Goal: Find specific page/section: Find specific page/section

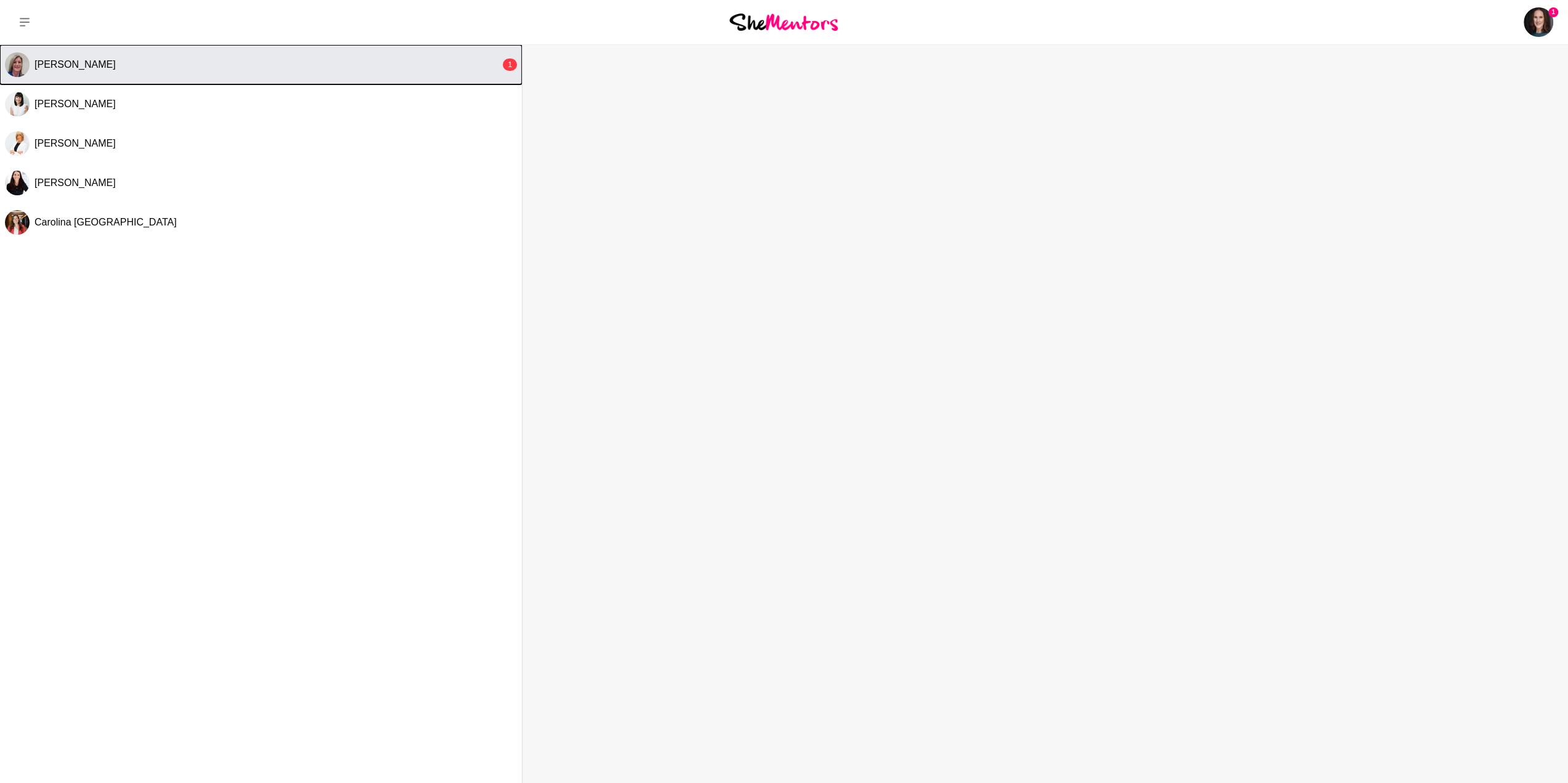
click at [454, 72] on button "[PERSON_NAME] 1" at bounding box center [260, 64] width 521 height 40
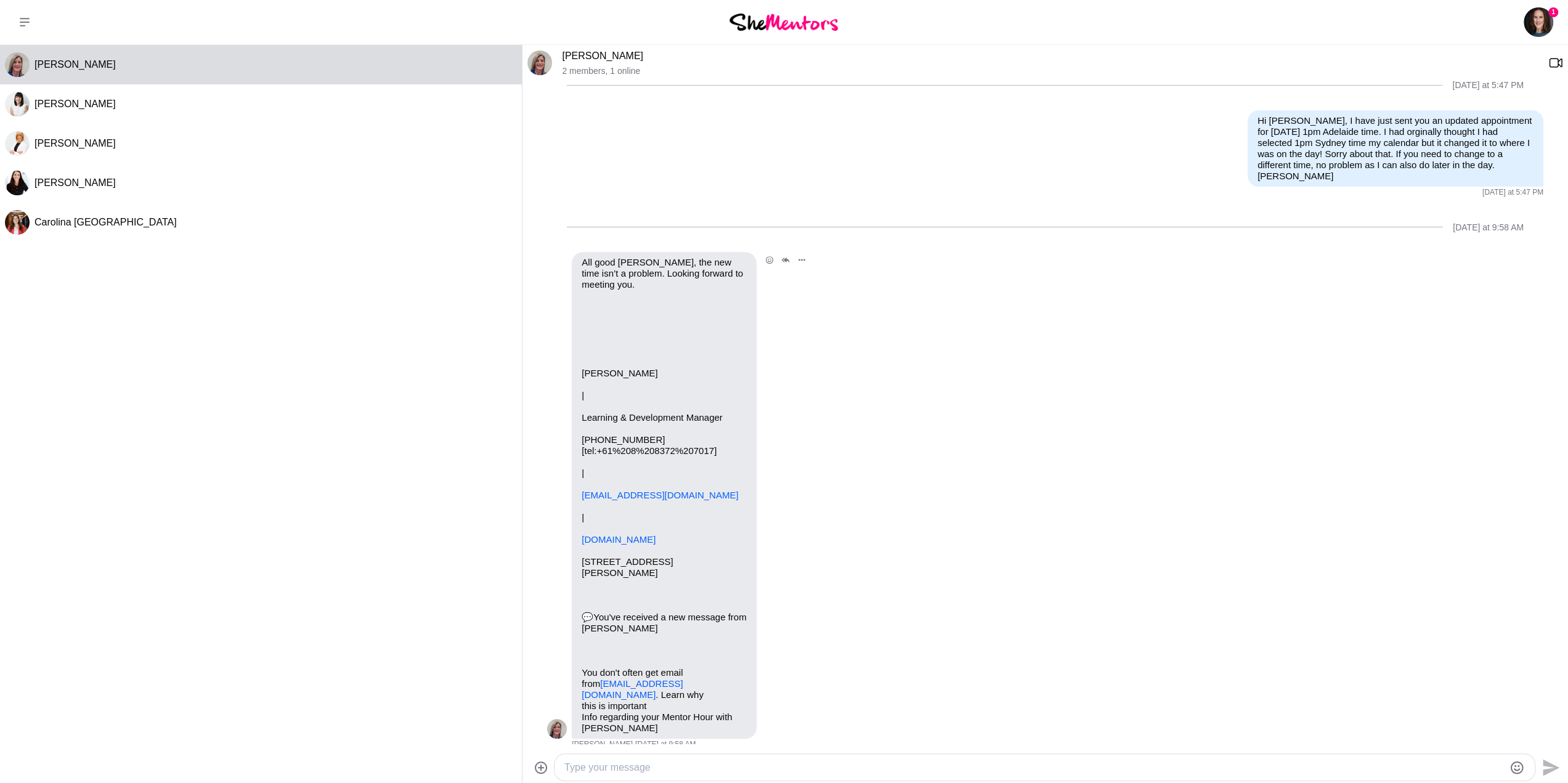
scroll to position [417, 0]
click at [50, 66] on span "[PERSON_NAME]" at bounding box center [75, 63] width 81 height 10
click at [29, 27] on button at bounding box center [25, 22] width 50 height 44
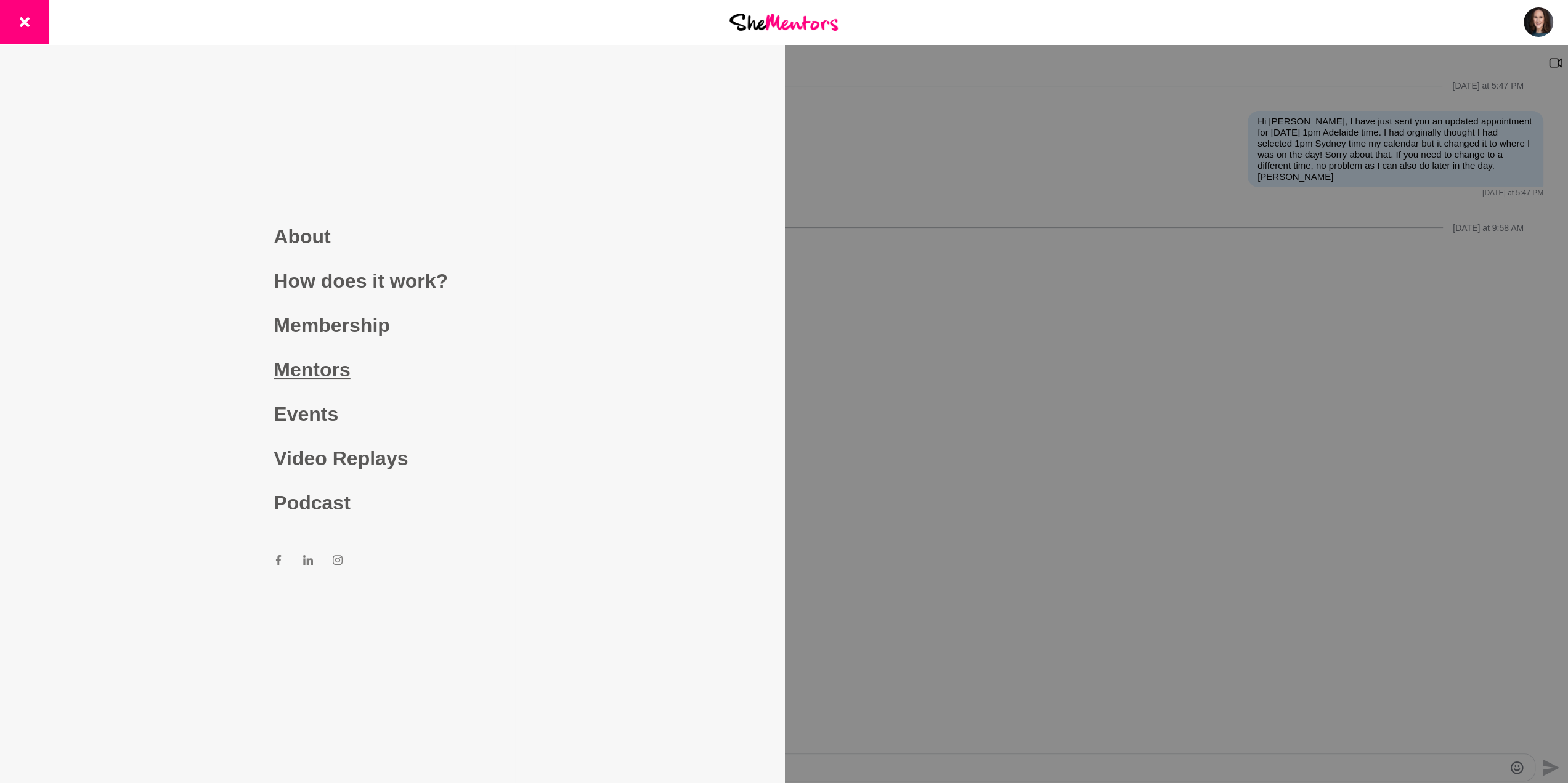
click at [330, 375] on link "Mentors" at bounding box center [391, 370] width 236 height 44
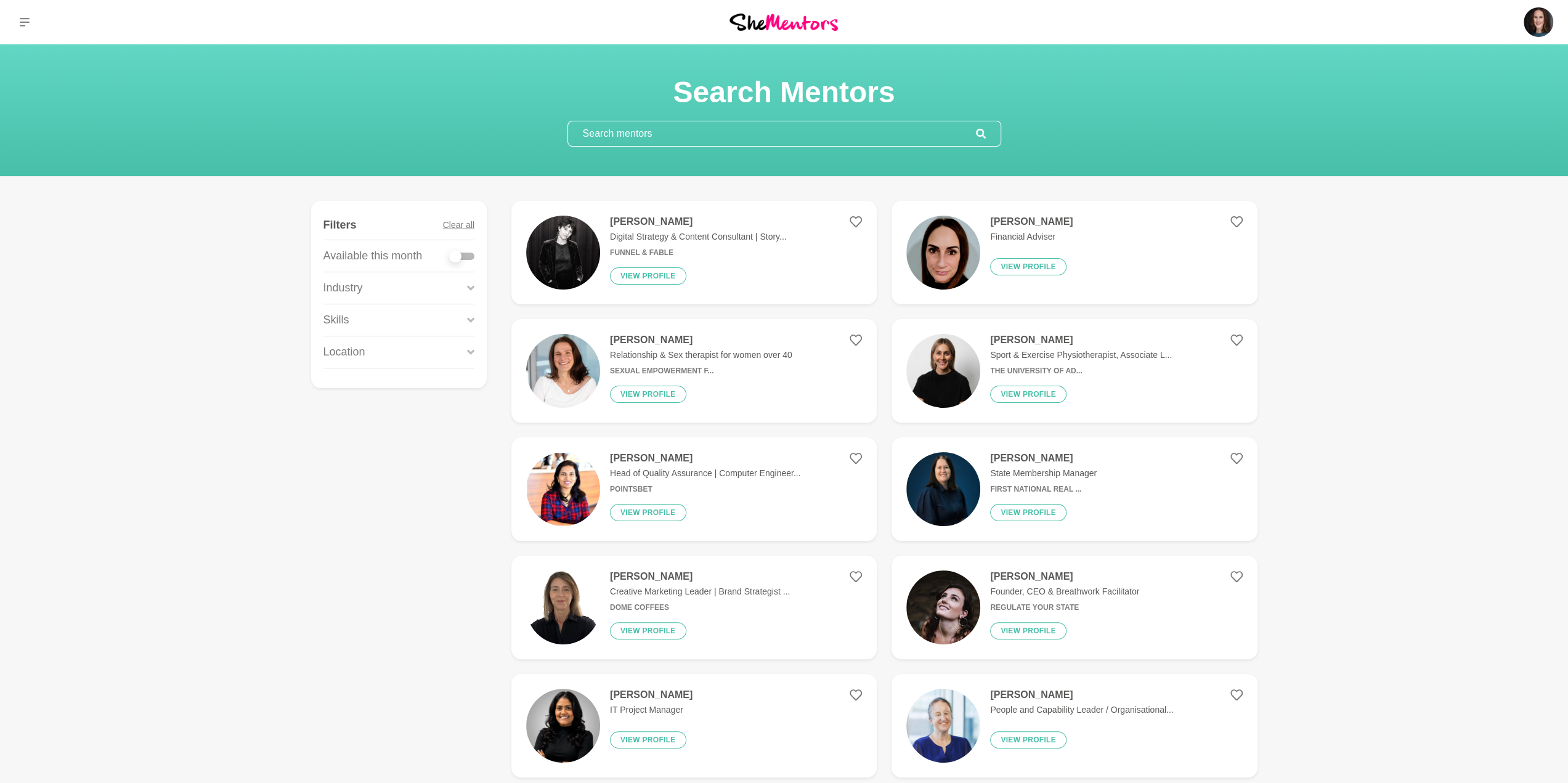
click at [626, 134] on input "text" at bounding box center [772, 133] width 407 height 25
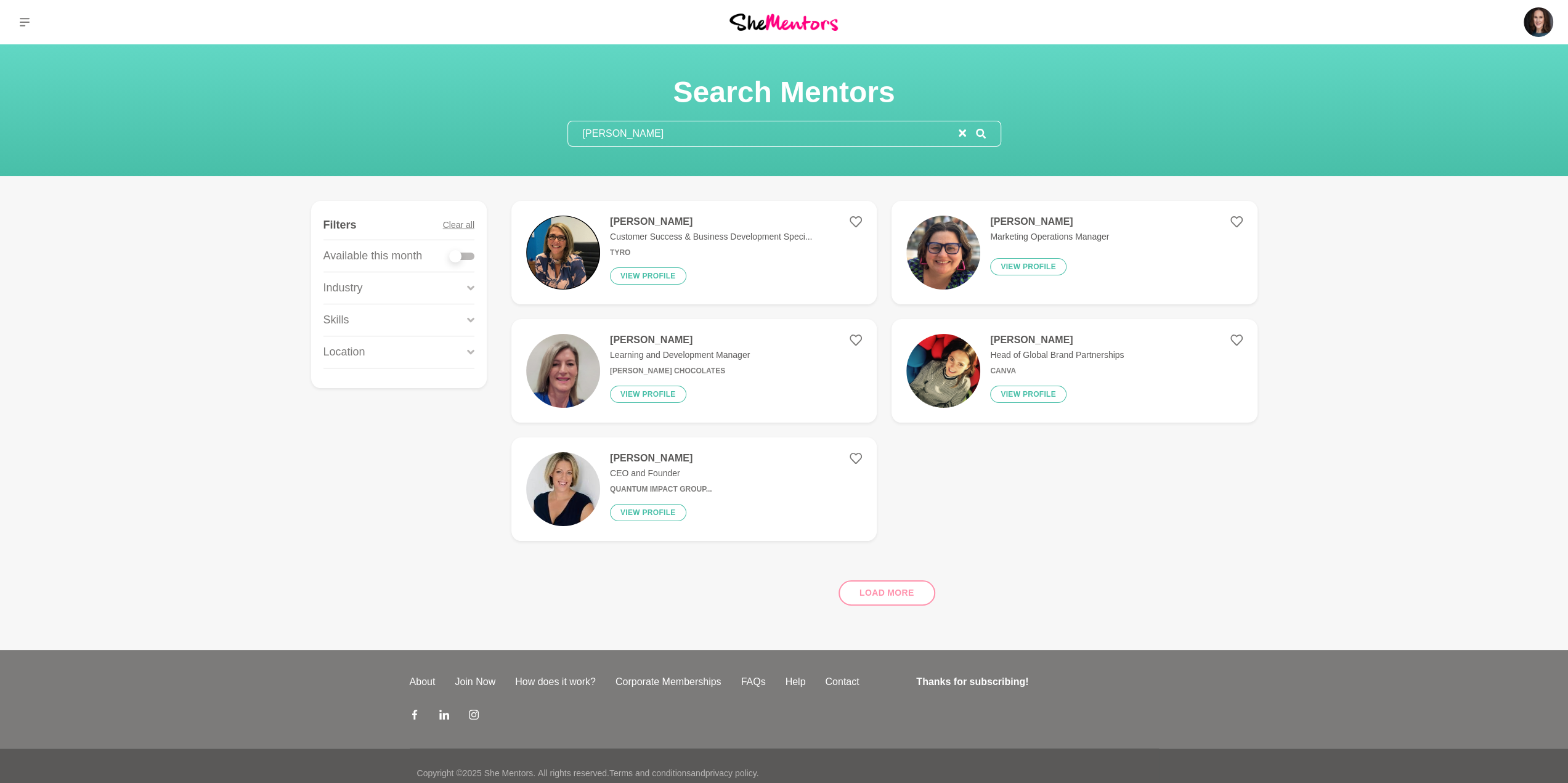
type input "[PERSON_NAME]"
click at [730, 357] on p "Learning and Development Manager" at bounding box center [680, 355] width 140 height 13
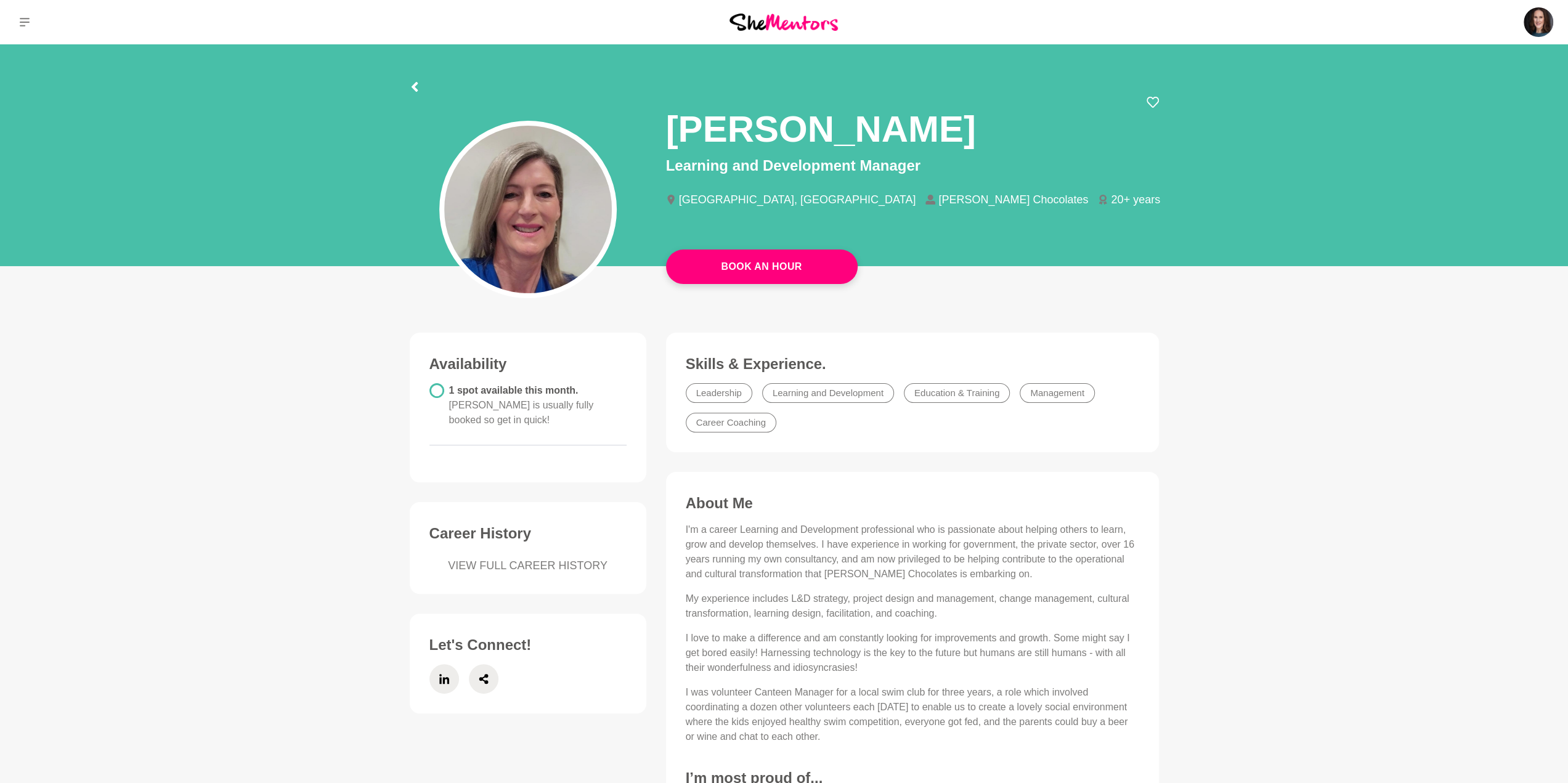
click at [567, 558] on link "VIEW FULL CAREER HISTORY" at bounding box center [528, 566] width 197 height 17
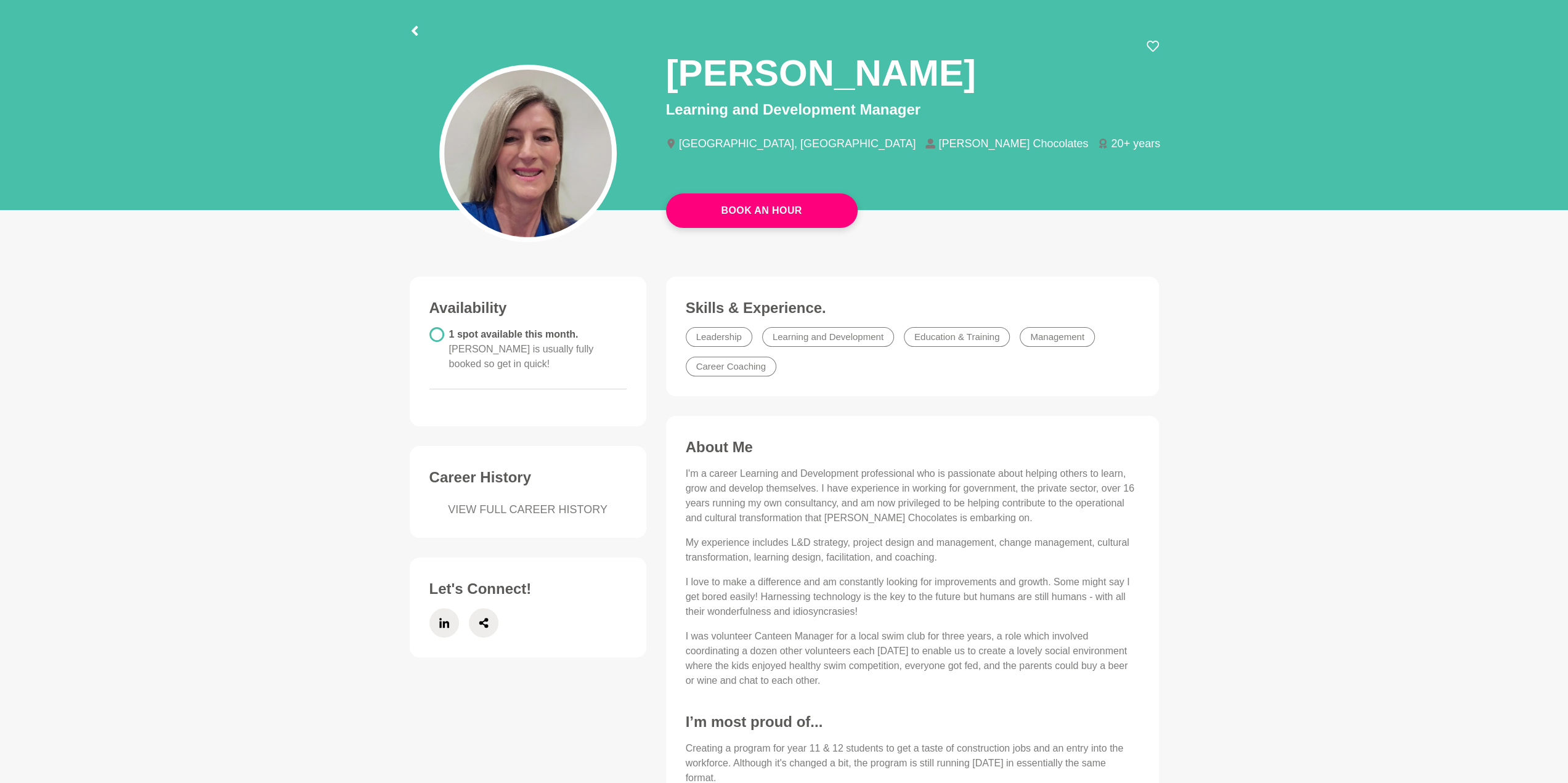
scroll to position [52, 0]
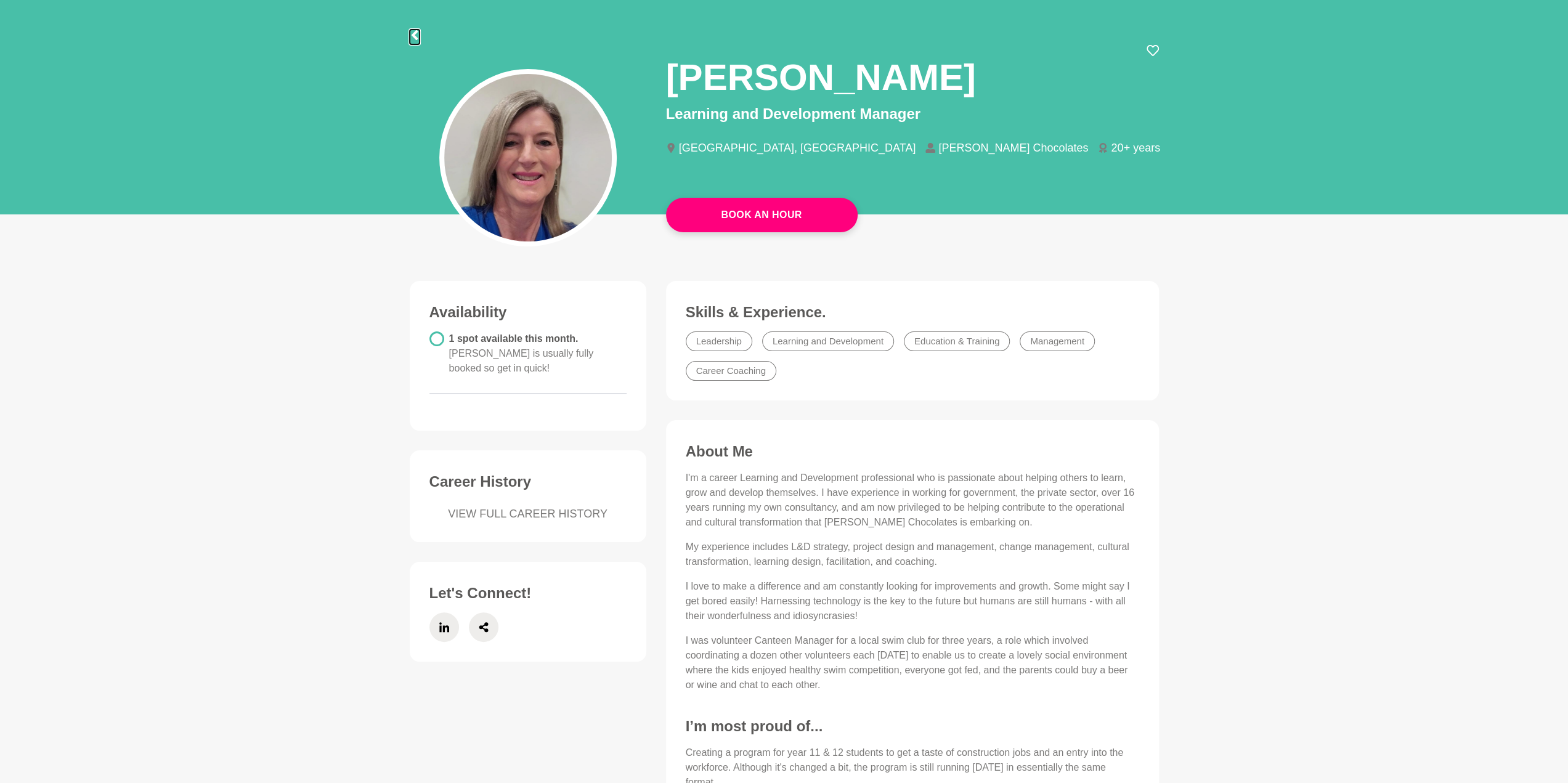
click at [411, 37] on icon at bounding box center [414, 35] width 10 height 10
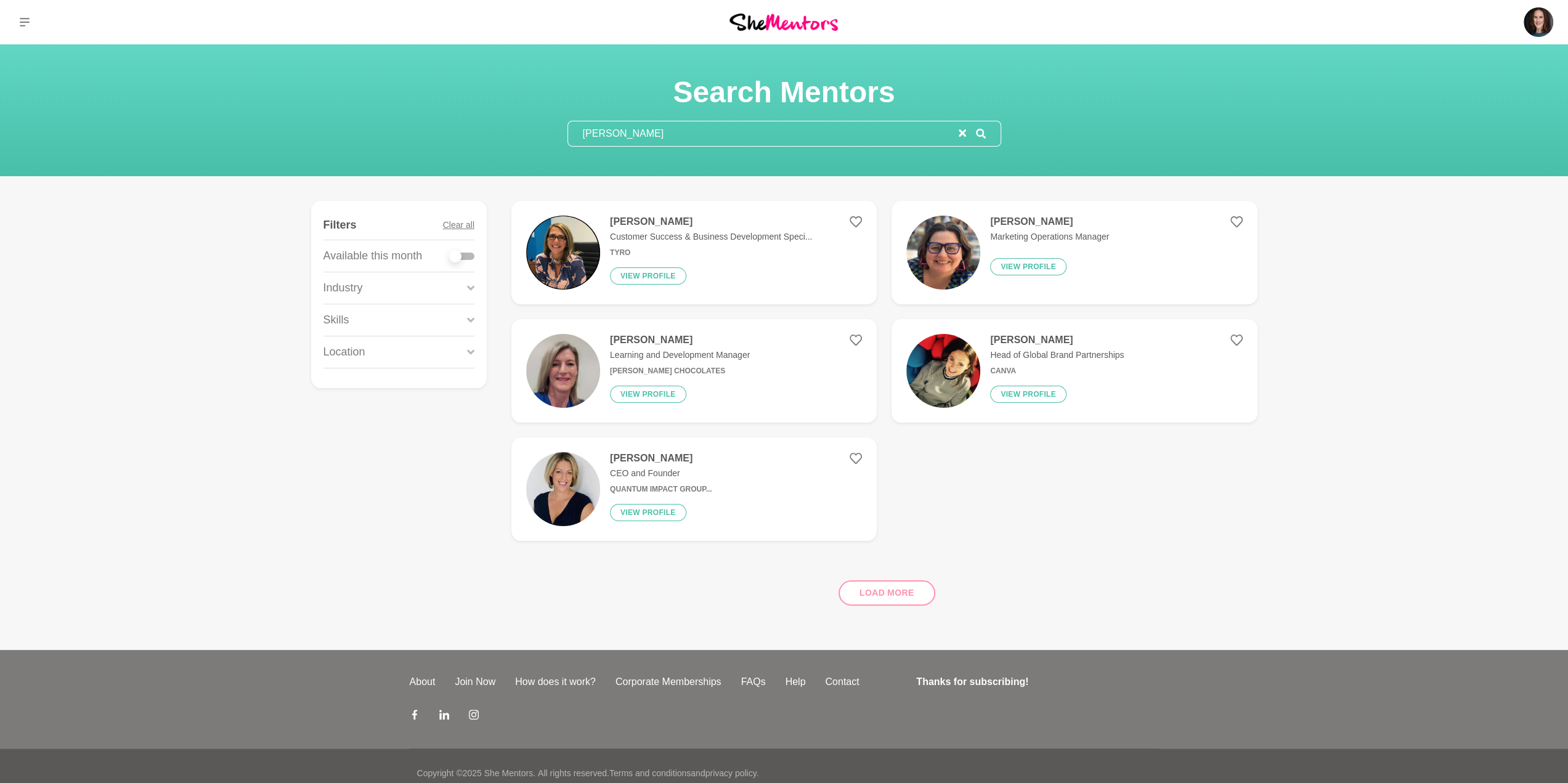
click at [627, 337] on h4 "[PERSON_NAME]" at bounding box center [680, 340] width 140 height 12
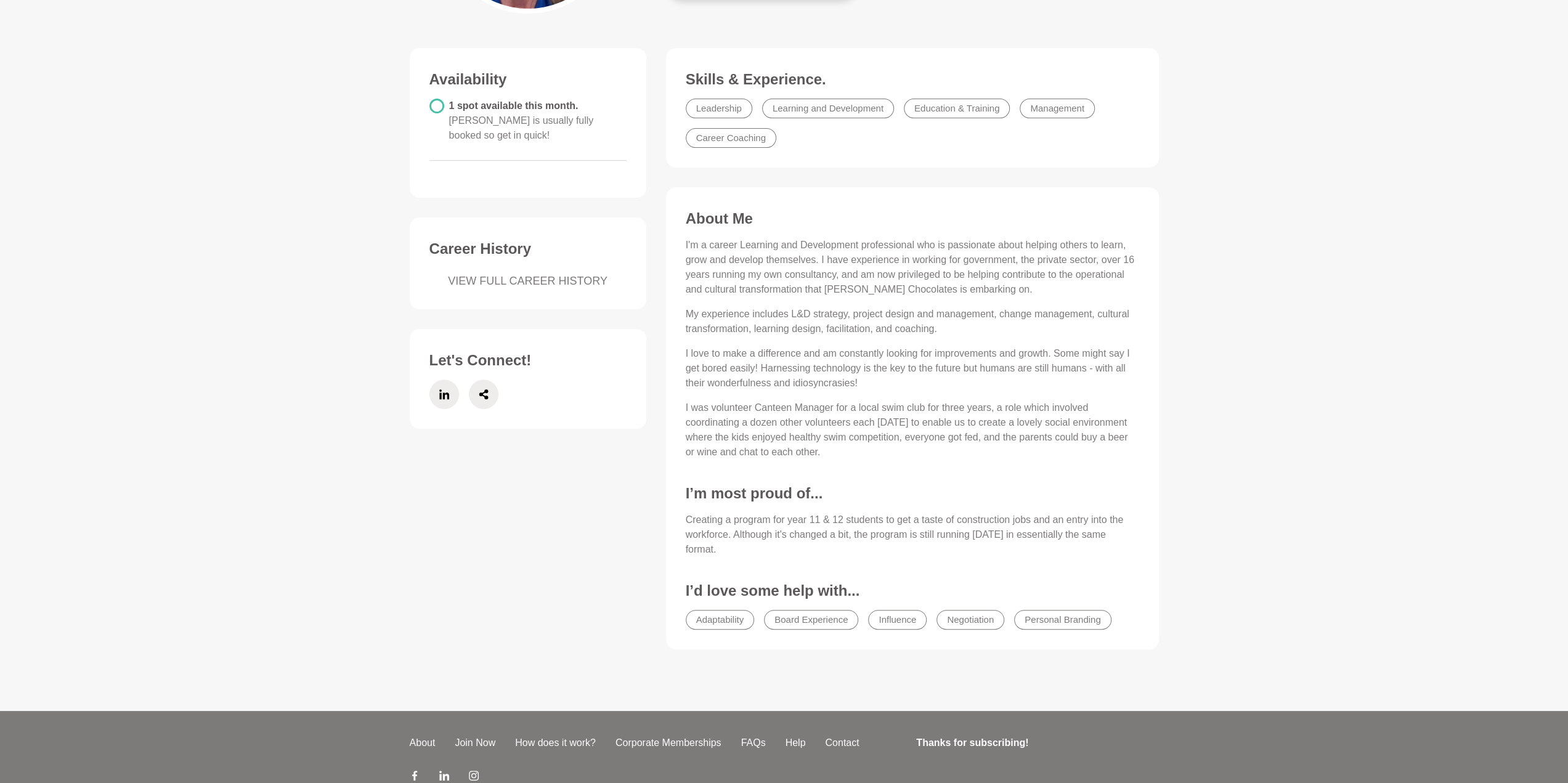
scroll to position [360, 0]
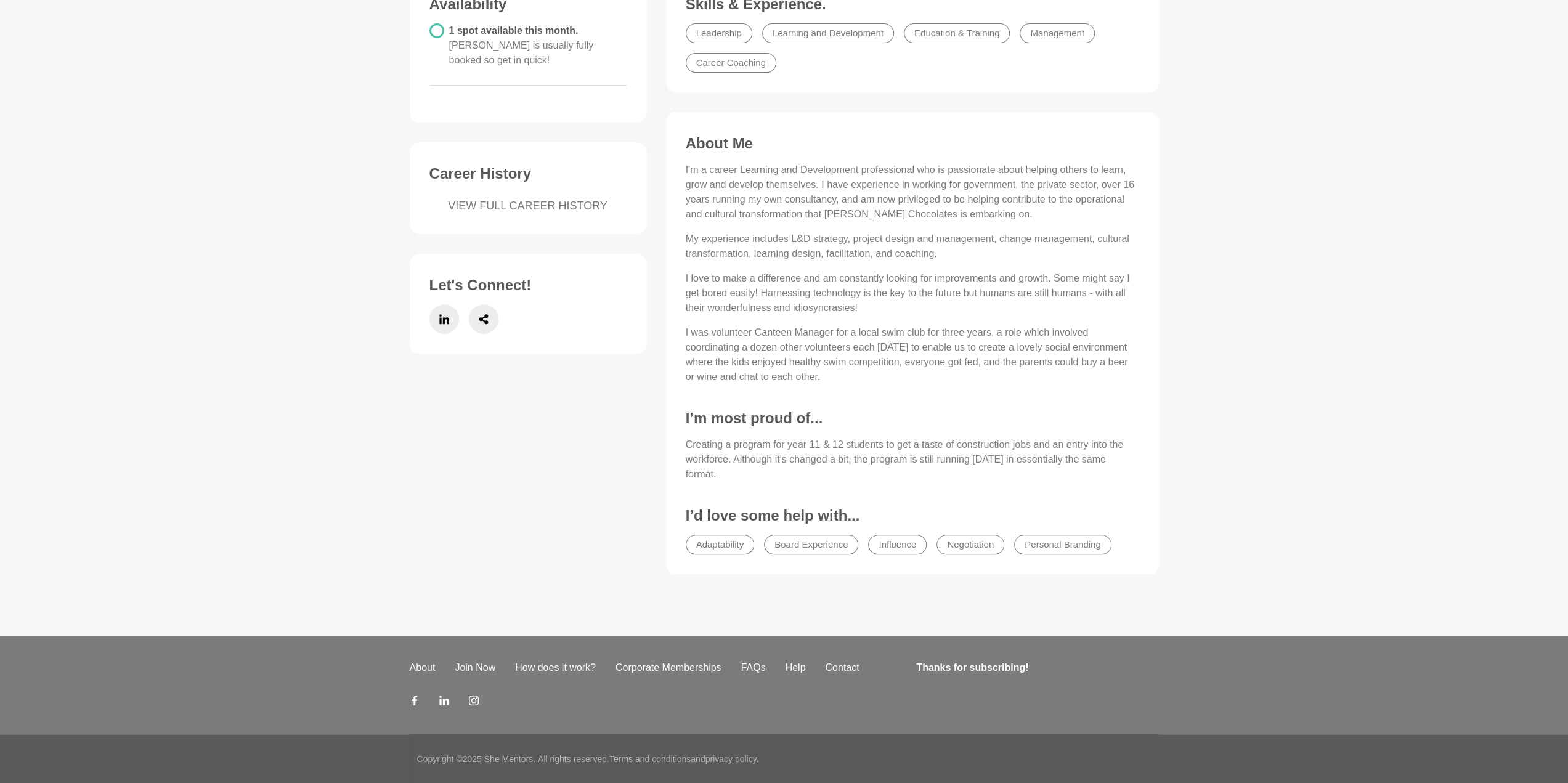
click at [288, 184] on main "Book An Hour [PERSON_NAME] Learning and Development Manager [GEOGRAPHIC_DATA], …" at bounding box center [784, 160] width 1568 height 951
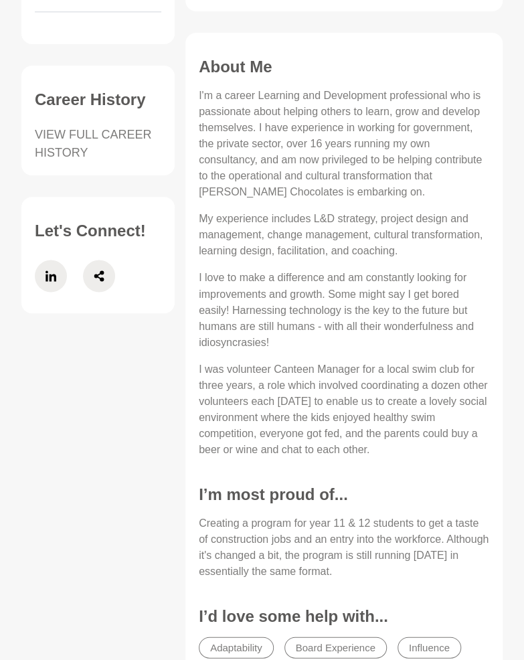
scroll to position [525, 0]
